Goal: Task Accomplishment & Management: Manage account settings

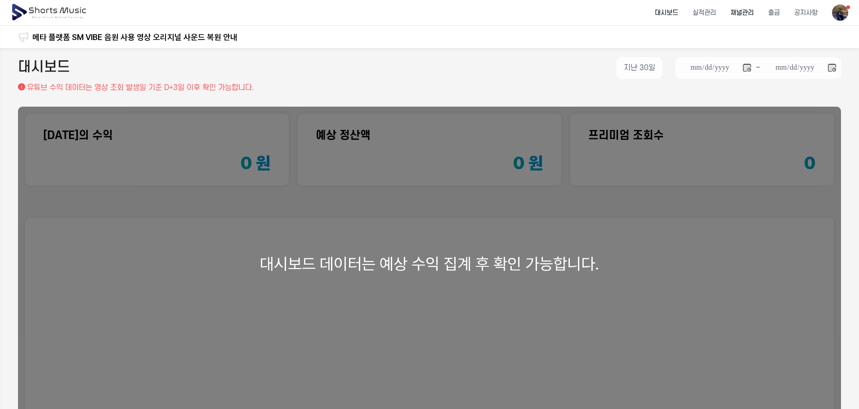
click at [740, 15] on li "채널관리" at bounding box center [742, 13] width 38 height 24
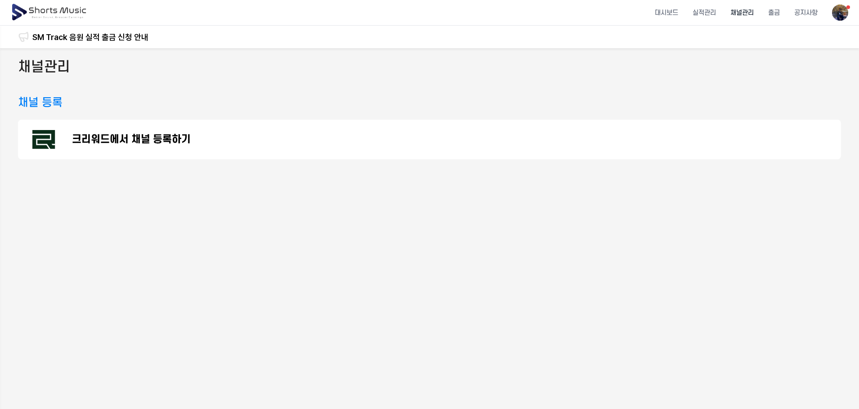
click at [646, 128] on div "크리워드에서 채널 등록하기" at bounding box center [429, 140] width 823 height 40
click at [854, 11] on header "대시보드 실적관리 채널관리 출금 공지사항" at bounding box center [429, 13] width 859 height 26
click at [846, 11] on img at bounding box center [840, 12] width 16 height 16
click at [820, 37] on link "알림 99+" at bounding box center [816, 37] width 58 height 16
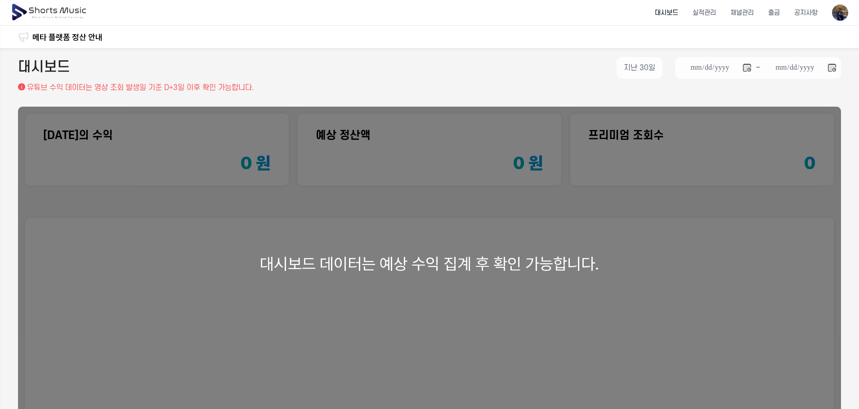
click at [462, 133] on div "대시보드 데이터는 예상 수익 집계 후 확인 가능합니다." at bounding box center [429, 264] width 823 height 314
click at [750, 10] on li "채널관리" at bounding box center [742, 13] width 38 height 24
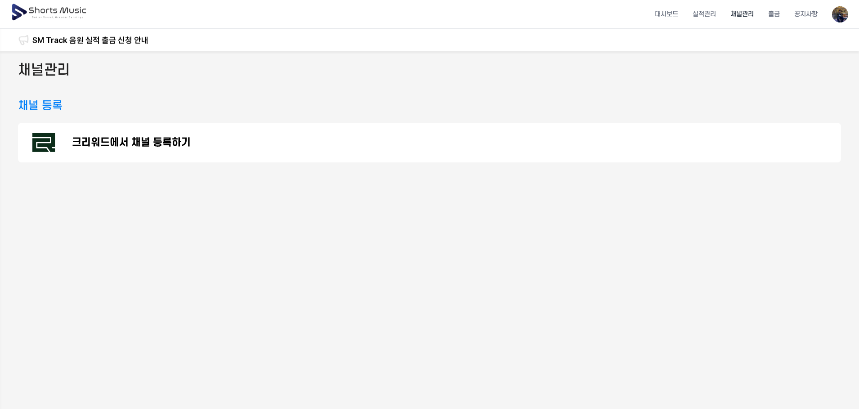
click at [195, 80] on div "채널관리" at bounding box center [429, 72] width 823 height 24
click at [141, 141] on p "크리워드에서 채널 등록하기" at bounding box center [131, 142] width 119 height 11
